Goal: Information Seeking & Learning: Learn about a topic

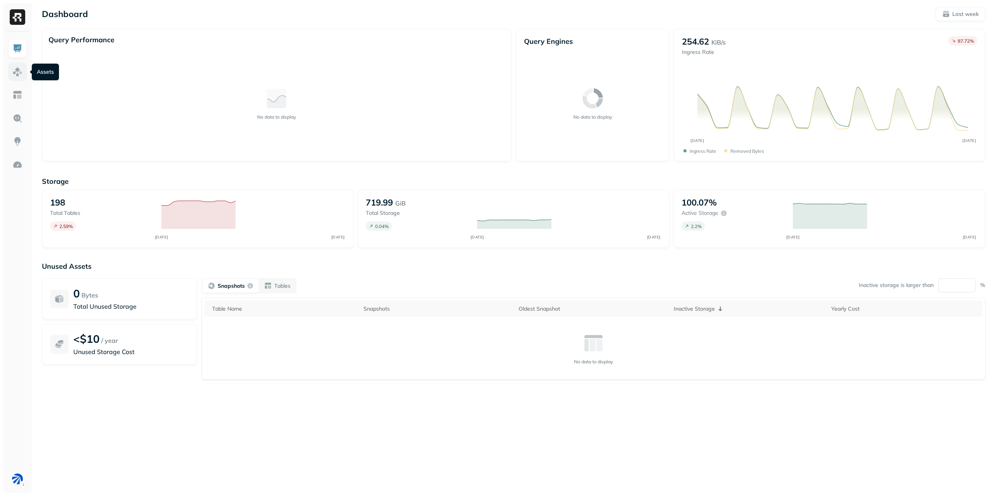
click at [16, 67] on img at bounding box center [17, 72] width 10 height 10
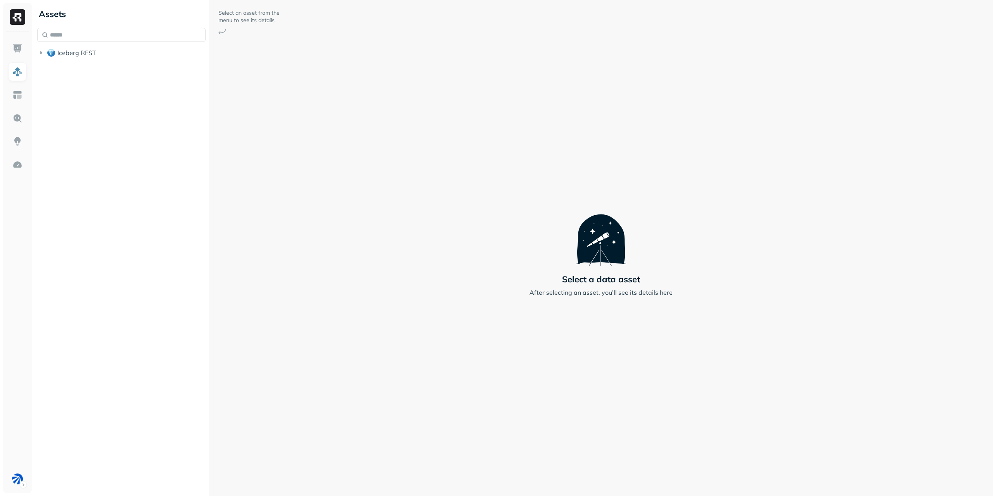
click at [97, 60] on li "Iceberg REST" at bounding box center [121, 54] width 168 height 14
click at [103, 50] on button "Iceberg REST" at bounding box center [121, 53] width 168 height 12
click at [116, 39] on input "text" at bounding box center [121, 35] width 168 height 14
click at [97, 171] on button "inventory" at bounding box center [125, 176] width 161 height 12
click at [97, 190] on button "Tables ( 3 )" at bounding box center [130, 191] width 154 height 12
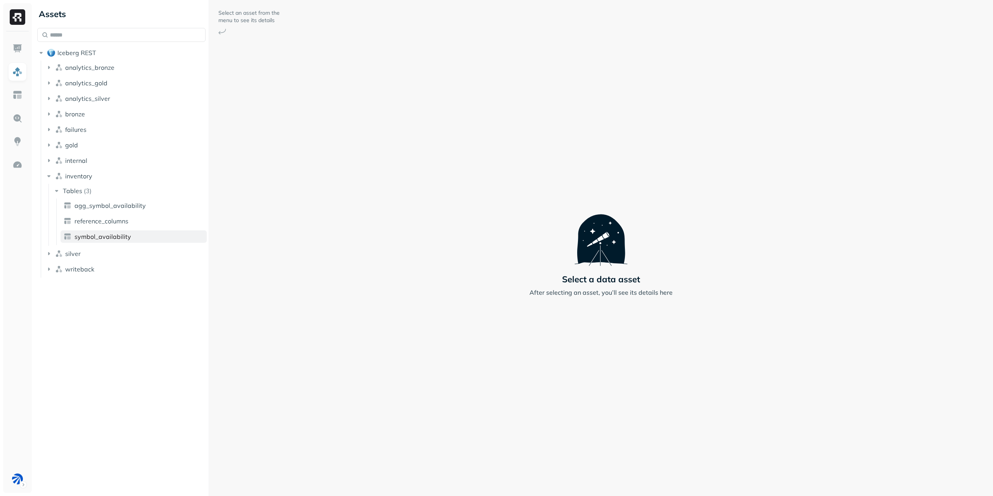
click at [123, 241] on link "symbol_availability" at bounding box center [133, 236] width 146 height 12
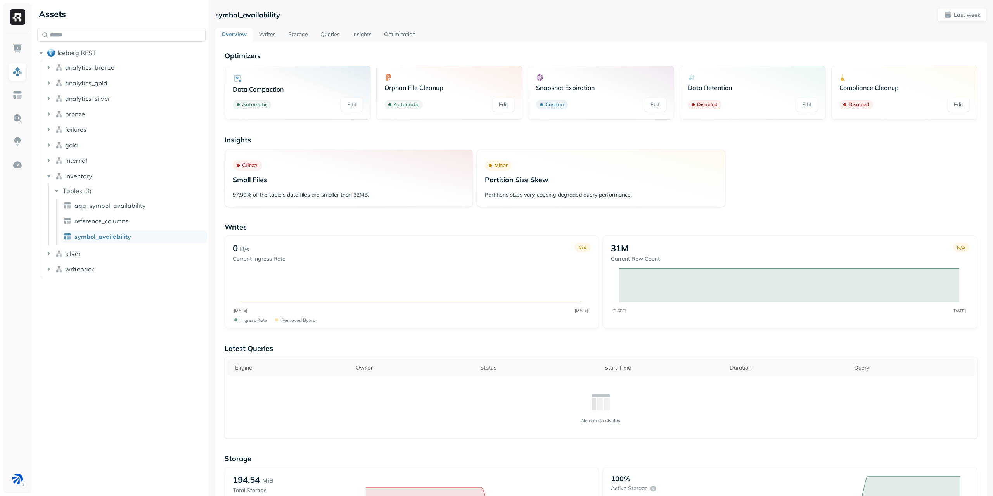
click at [353, 107] on link "Edit" at bounding box center [352, 105] width 22 height 14
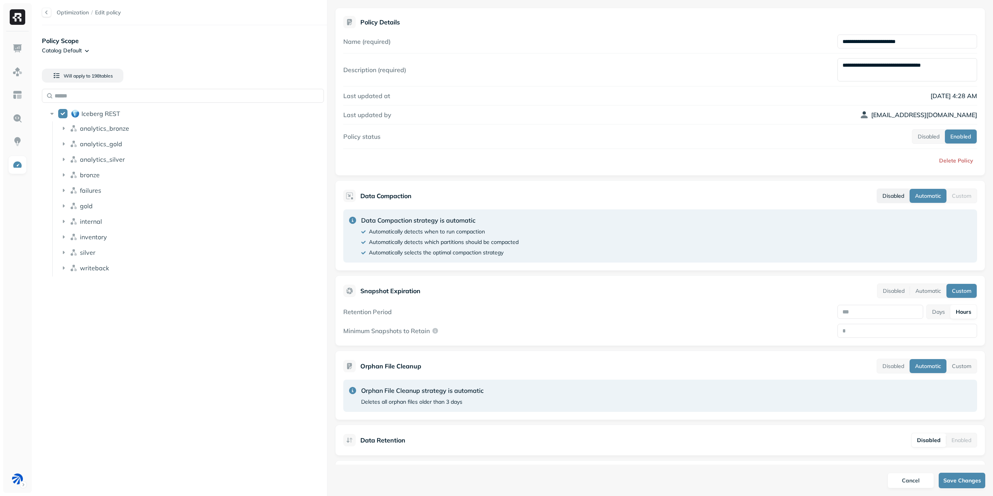
click at [883, 196] on button "Disabled" at bounding box center [893, 196] width 33 height 14
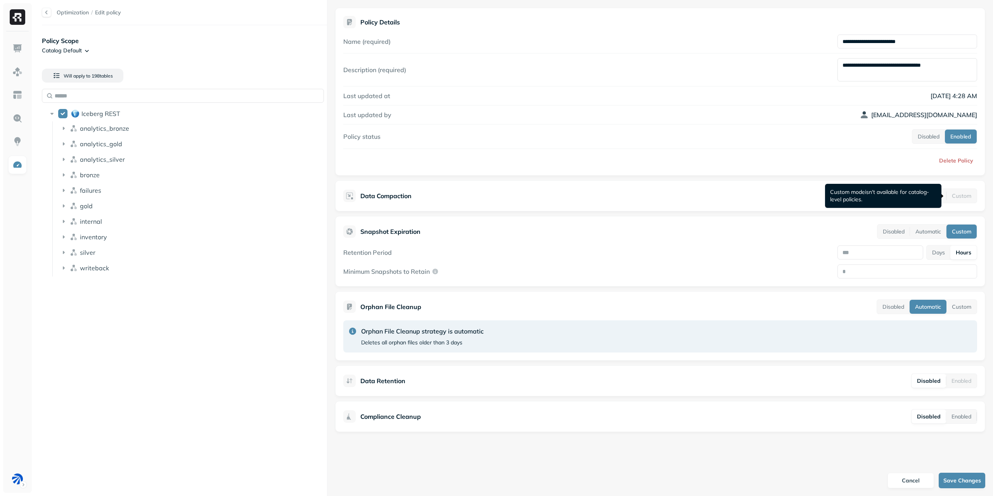
click at [974, 195] on div "Custom" at bounding box center [961, 196] width 30 height 14
click at [913, 44] on input "**********" at bounding box center [907, 42] width 140 height 14
click at [899, 479] on button "Cancel" at bounding box center [910, 481] width 47 height 16
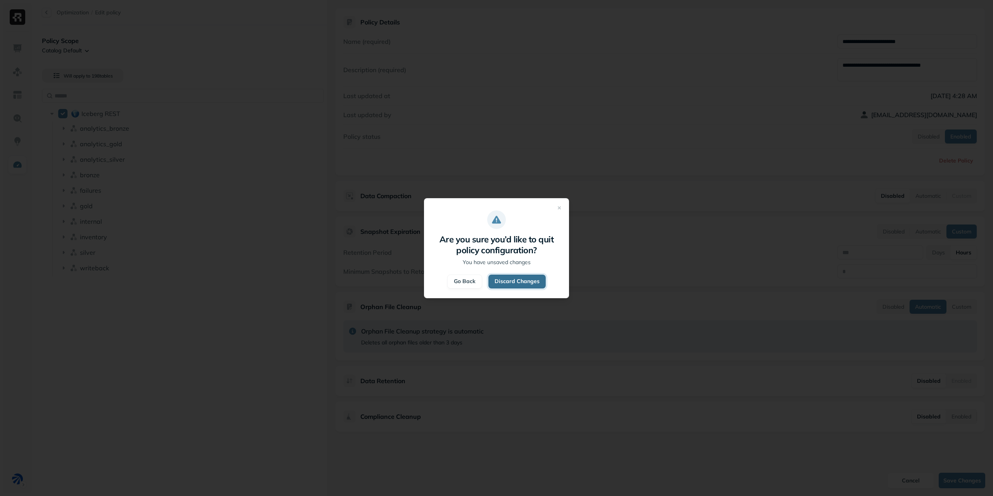
click at [514, 282] on button "Discard Changes" at bounding box center [516, 282] width 57 height 14
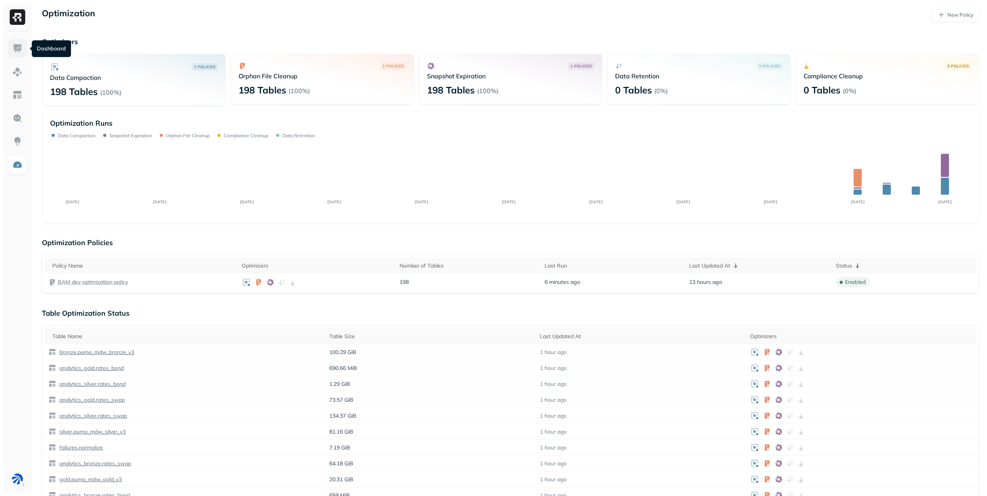
click at [19, 57] on link at bounding box center [17, 48] width 19 height 19
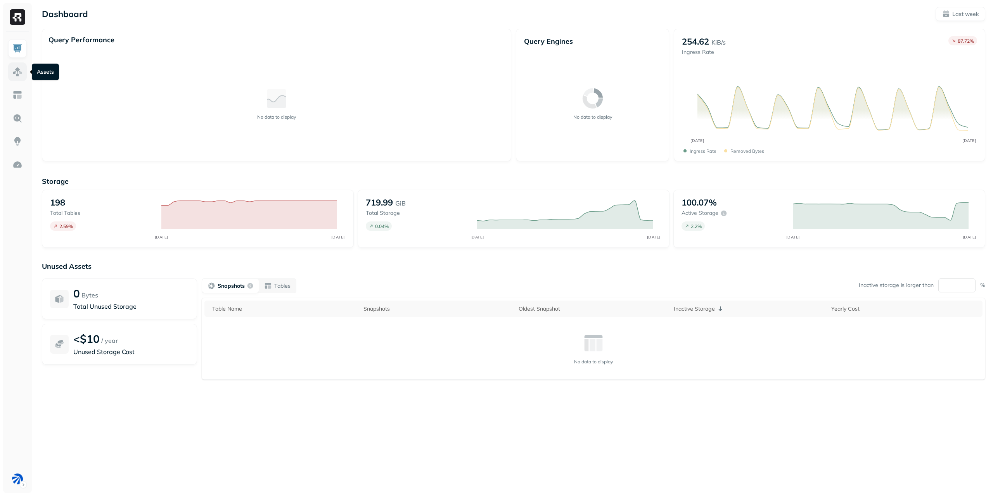
click at [21, 70] on img at bounding box center [17, 72] width 10 height 10
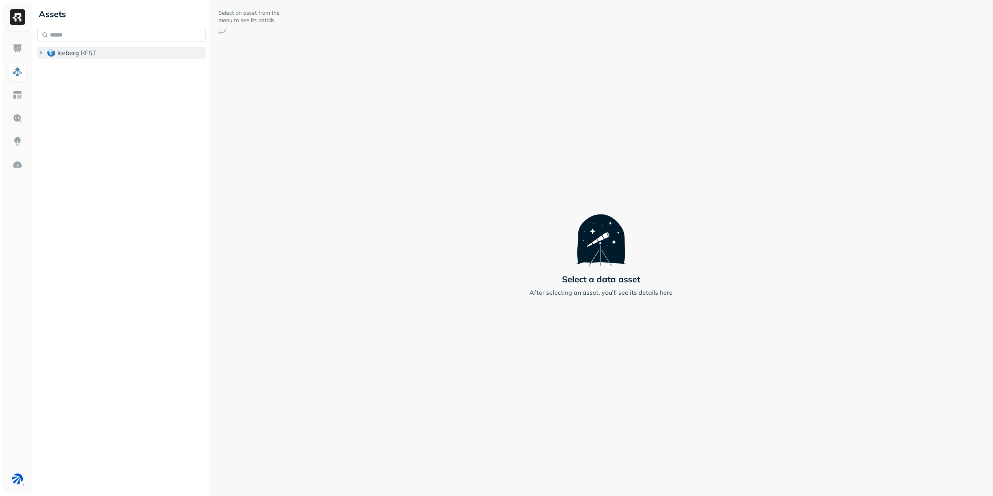
click at [64, 57] on button "Iceberg REST" at bounding box center [121, 53] width 168 height 12
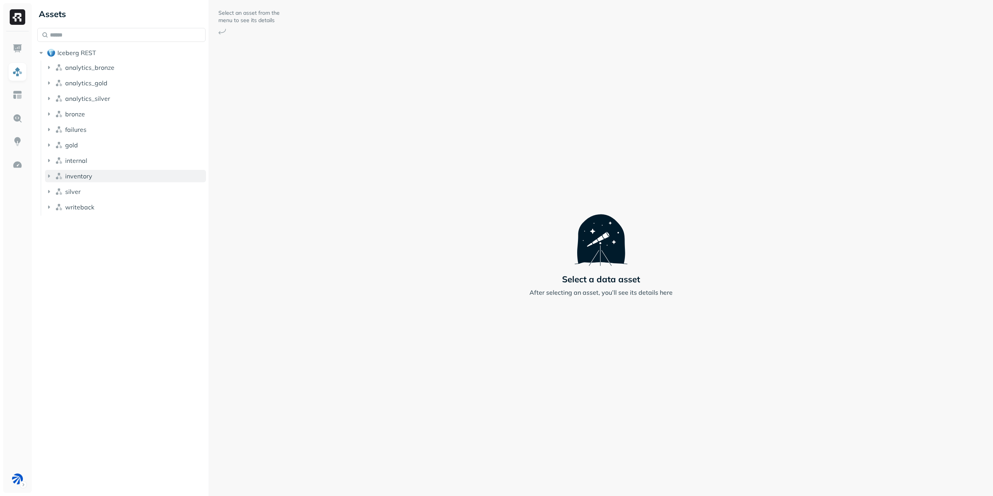
click at [86, 174] on span "inventory" at bounding box center [78, 176] width 27 height 8
click at [128, 191] on button "Tables ( 3 )" at bounding box center [130, 191] width 154 height 12
click at [132, 233] on link "symbol_availability" at bounding box center [133, 236] width 146 height 12
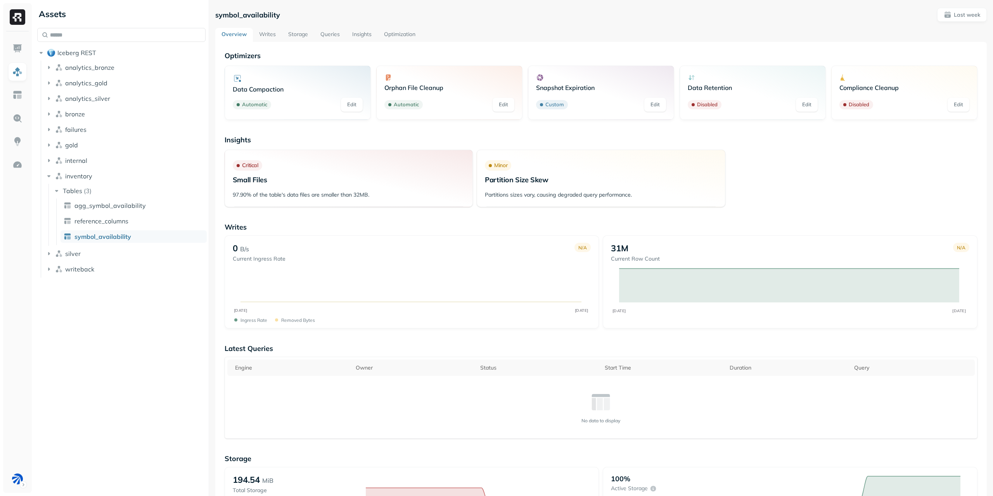
click at [253, 32] on link "Writes" at bounding box center [267, 35] width 29 height 14
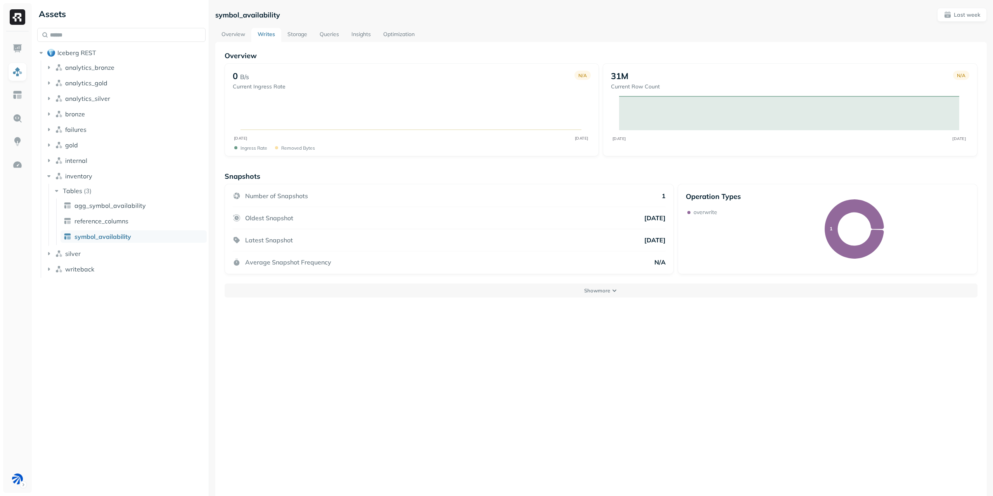
click at [301, 35] on link "Storage" at bounding box center [297, 35] width 32 height 14
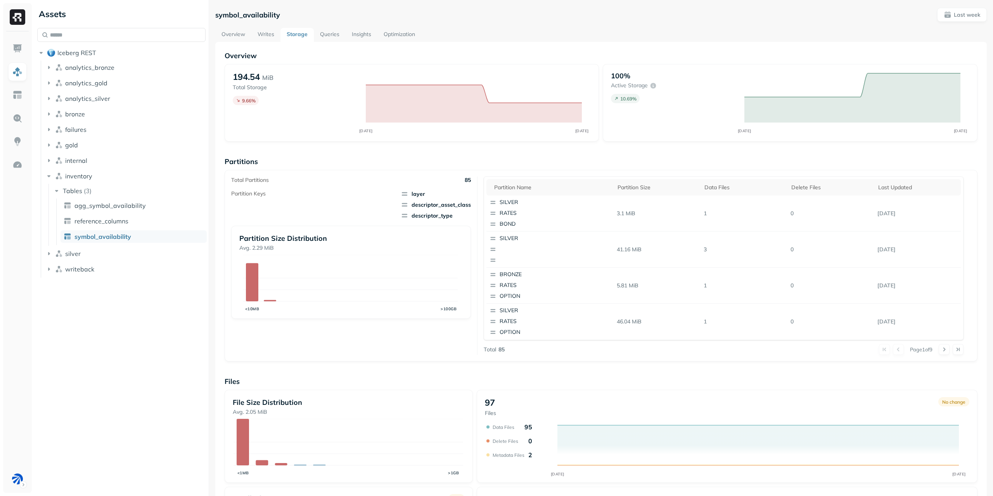
click at [333, 38] on link "Queries" at bounding box center [330, 35] width 32 height 14
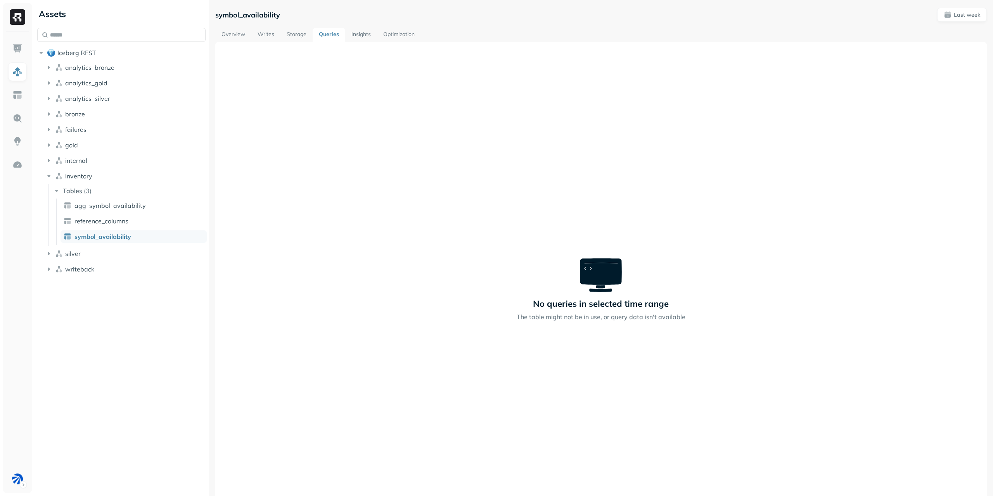
click at [360, 32] on link "Insights" at bounding box center [361, 35] width 32 height 14
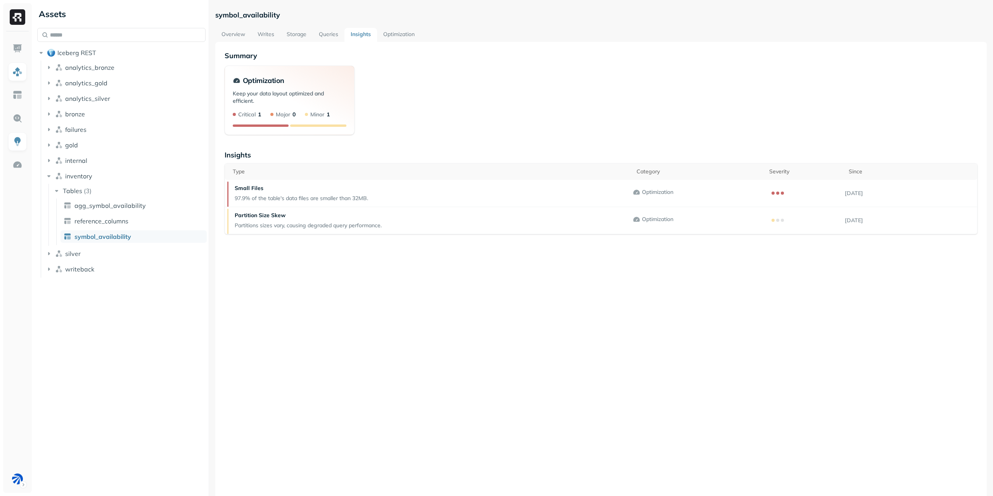
click at [397, 38] on link "Optimization" at bounding box center [399, 35] width 44 height 14
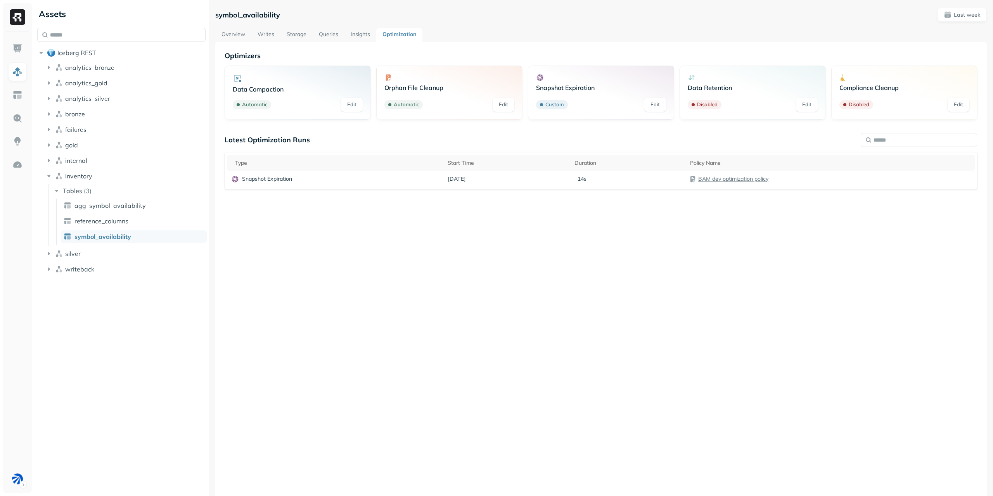
click at [323, 75] on div at bounding box center [298, 78] width 130 height 9
click at [299, 94] on div "Data Compaction Automatic Edit" at bounding box center [298, 93] width 130 height 38
